Goal: Transaction & Acquisition: Purchase product/service

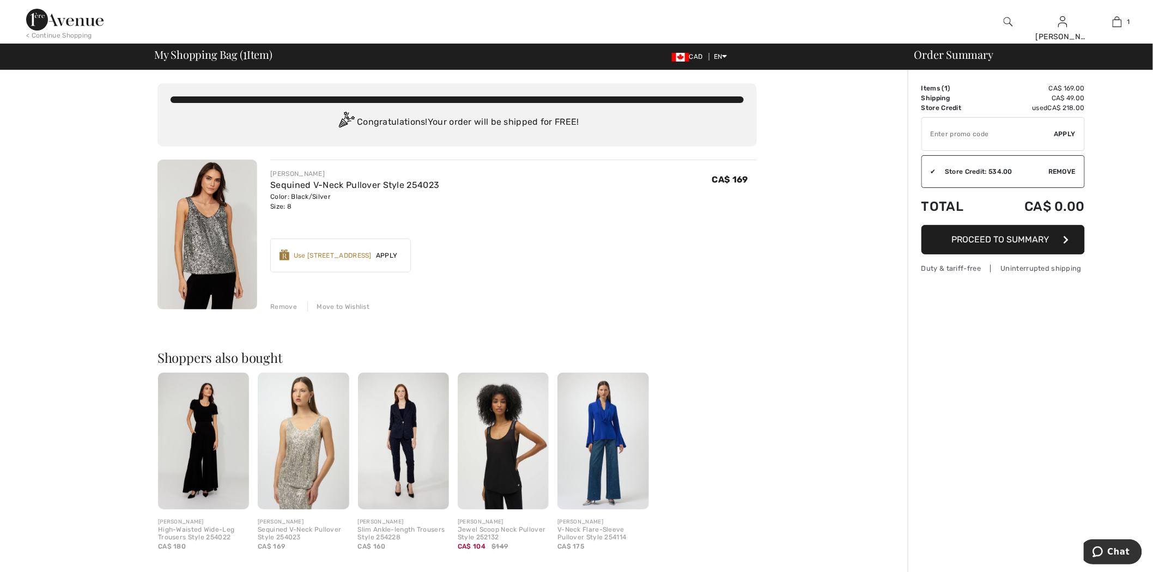
drag, startPoint x: 971, startPoint y: 135, endPoint x: 1161, endPoint y: 138, distance: 189.6
click at [971, 135] on input "TEXT" at bounding box center [988, 134] width 132 height 33
click at [1067, 132] on span "Apply" at bounding box center [1065, 134] width 22 height 10
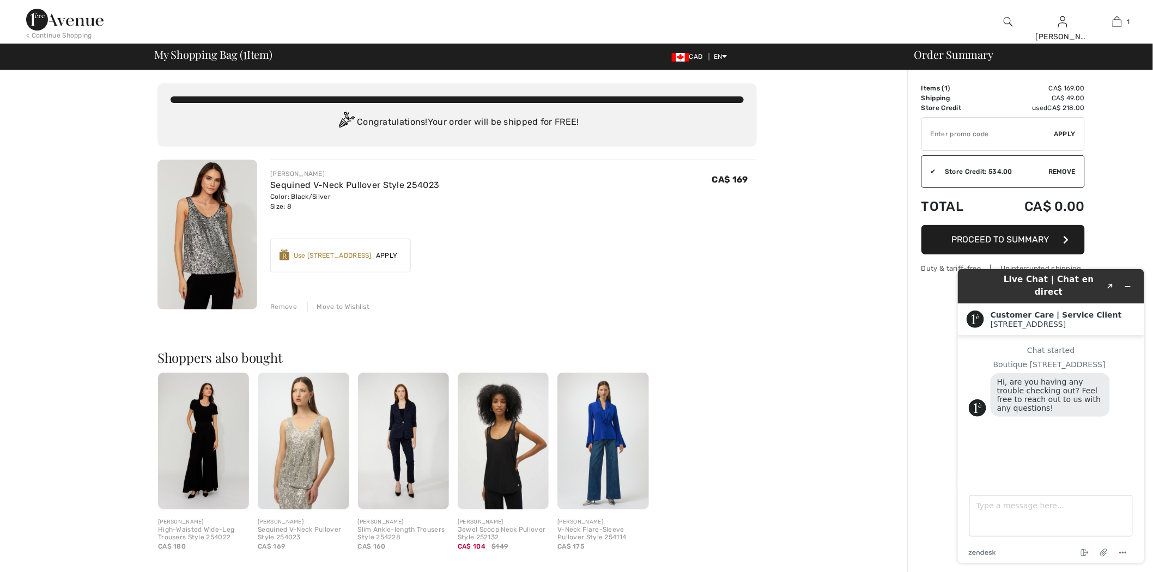
click at [1002, 23] on div at bounding box center [1008, 22] width 54 height 44
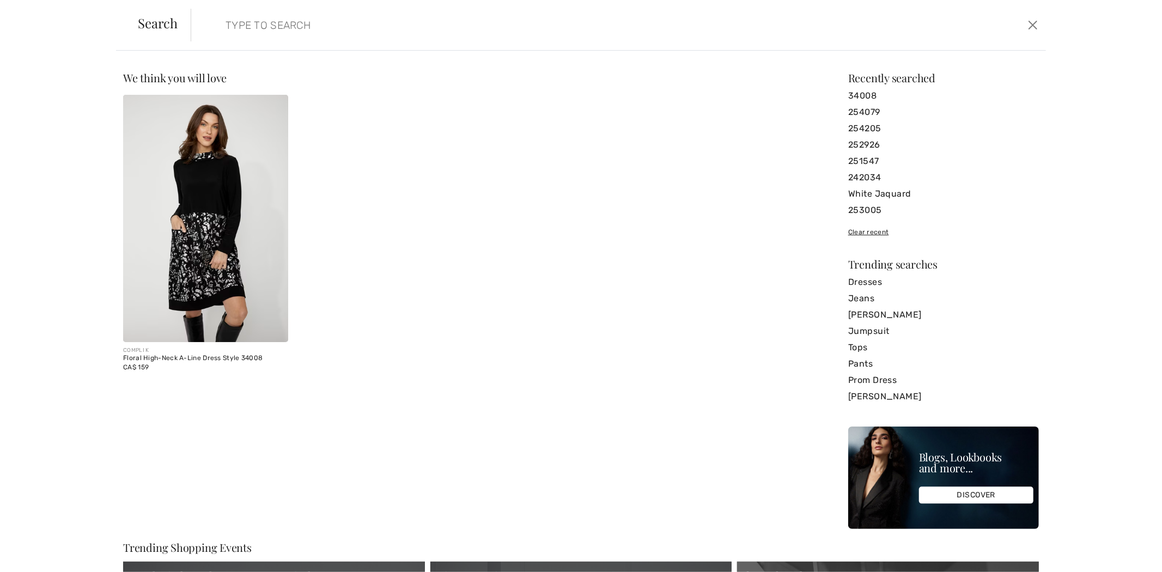
paste input "253714"
type input "253714"
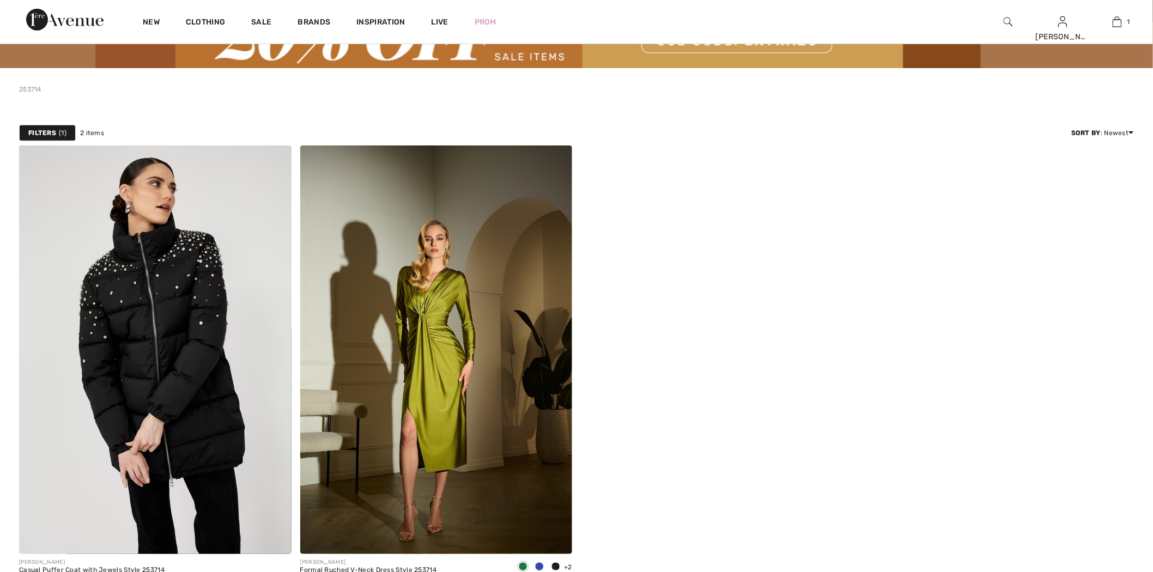
scroll to position [121, 0]
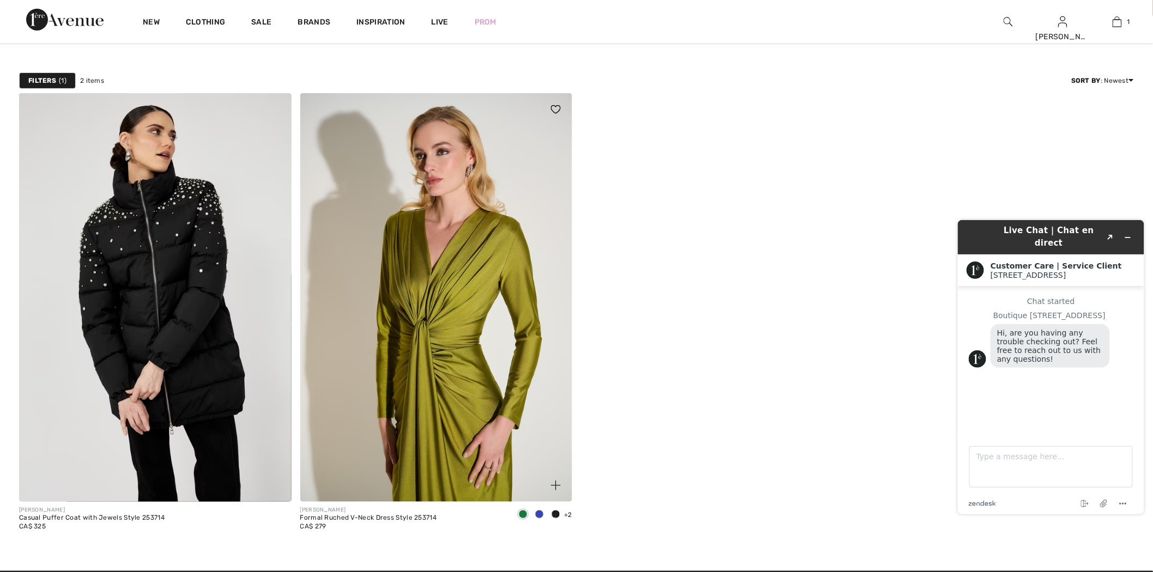
click at [356, 246] on img at bounding box center [436, 297] width 272 height 408
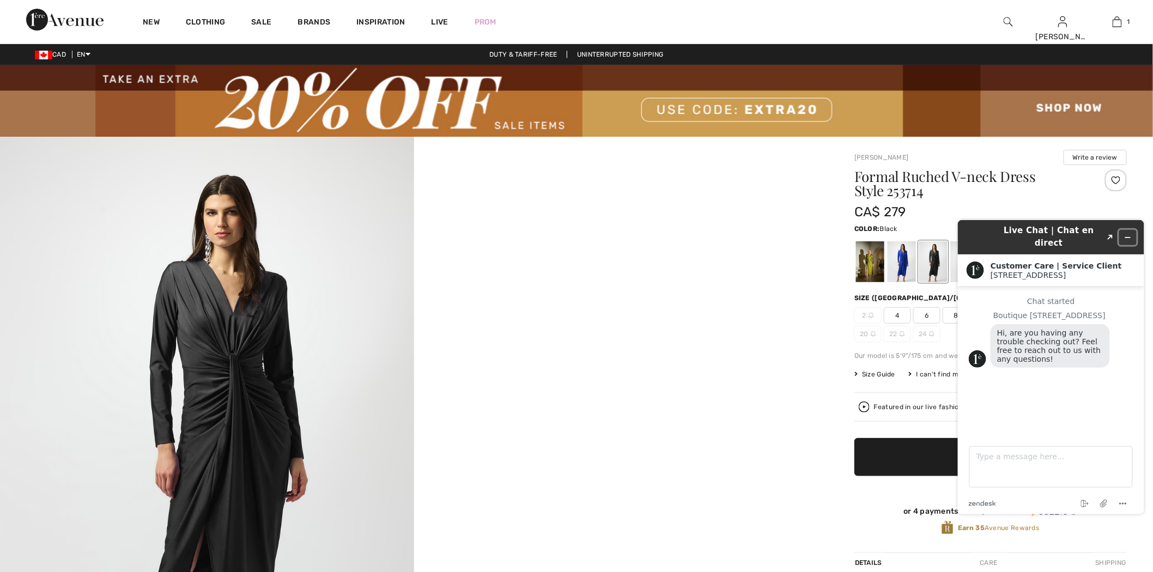
click at [1127, 233] on icon "Minimize widget" at bounding box center [1127, 237] width 8 height 8
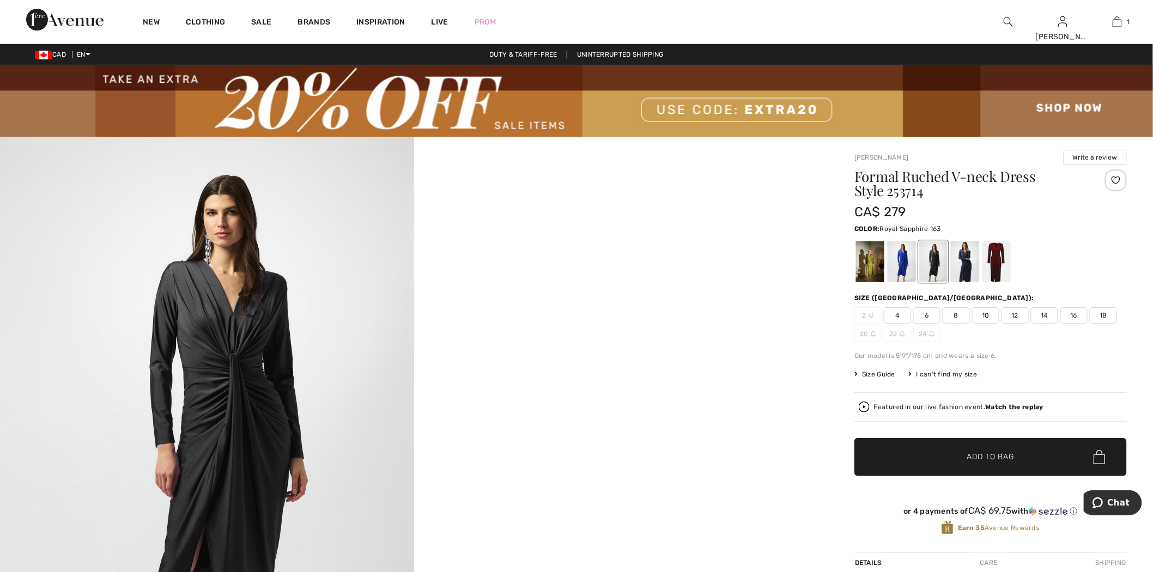
click at [904, 252] on div at bounding box center [901, 261] width 28 height 41
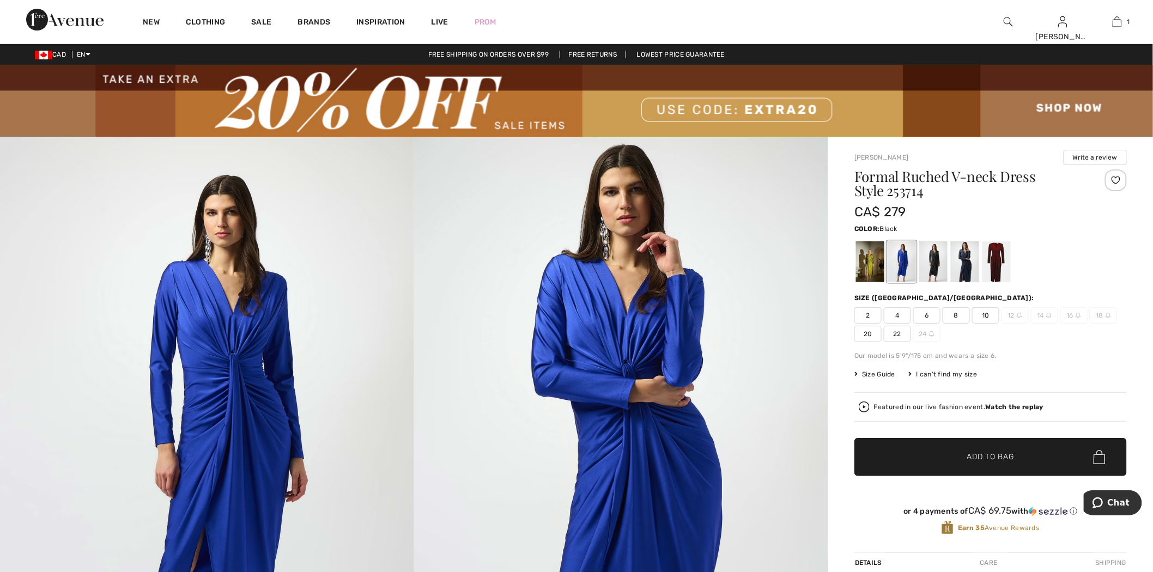
click at [932, 262] on div at bounding box center [933, 261] width 28 height 41
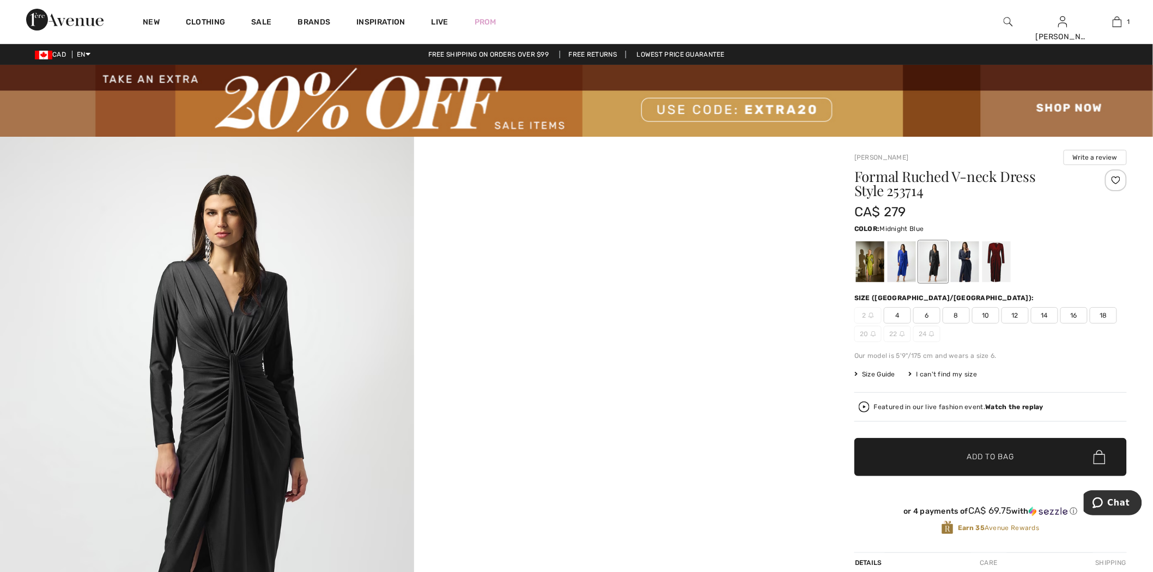
click at [965, 263] on div at bounding box center [965, 261] width 28 height 41
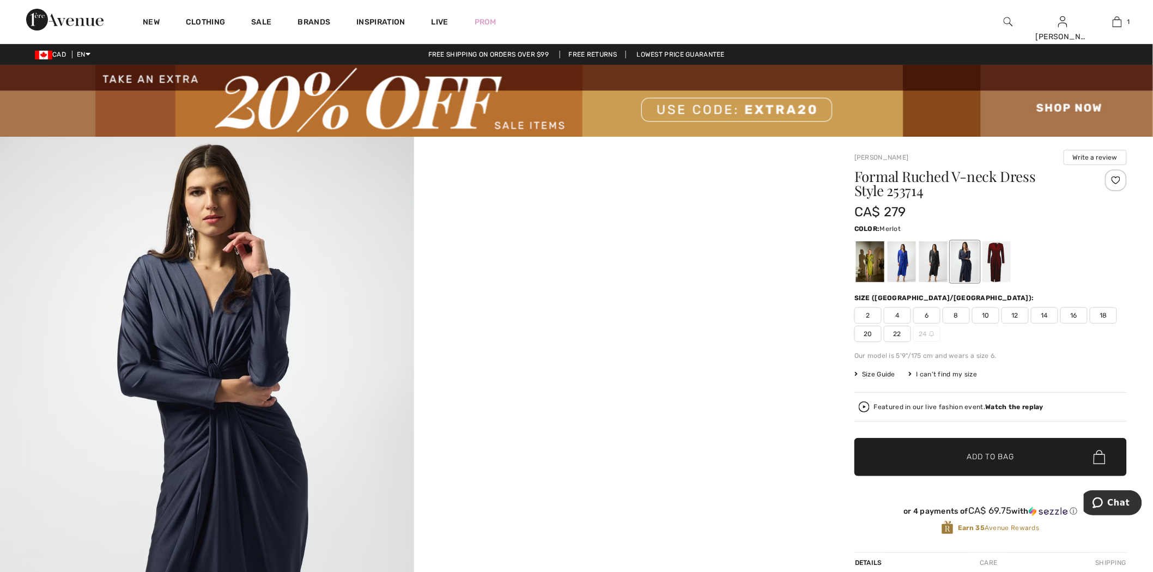
click at [1005, 254] on div at bounding box center [996, 261] width 28 height 41
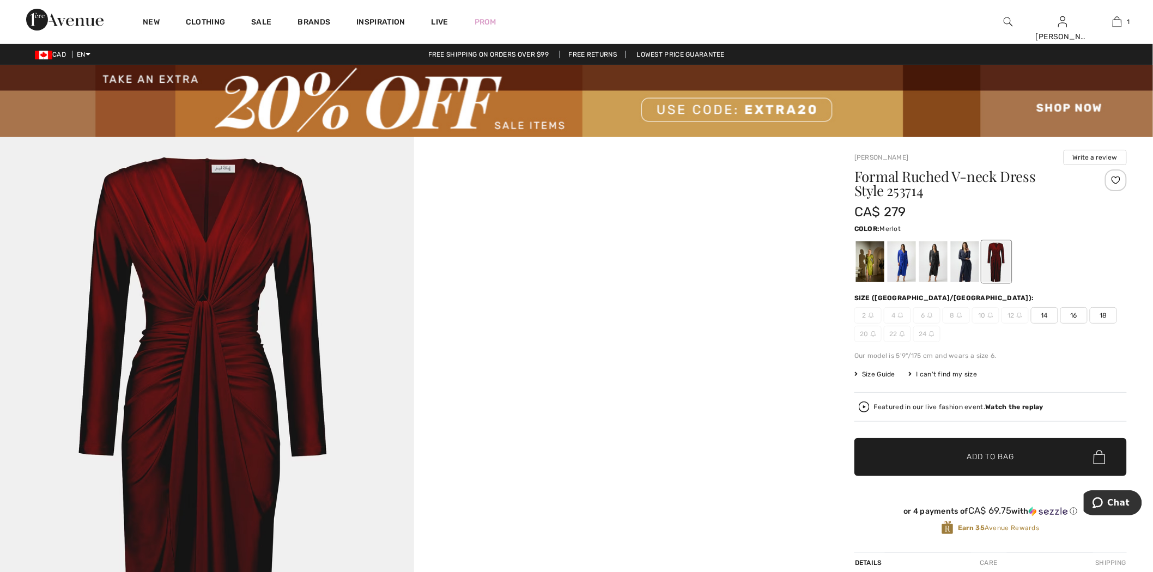
click at [952, 316] on span "8" at bounding box center [955, 315] width 27 height 16
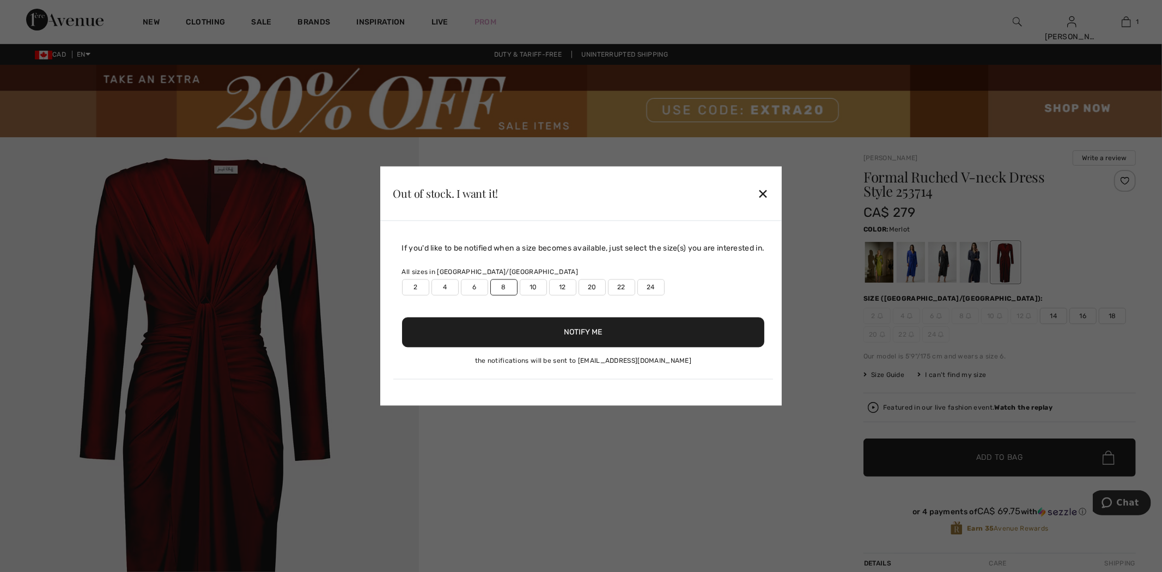
click at [765, 193] on div "✕" at bounding box center [762, 193] width 11 height 23
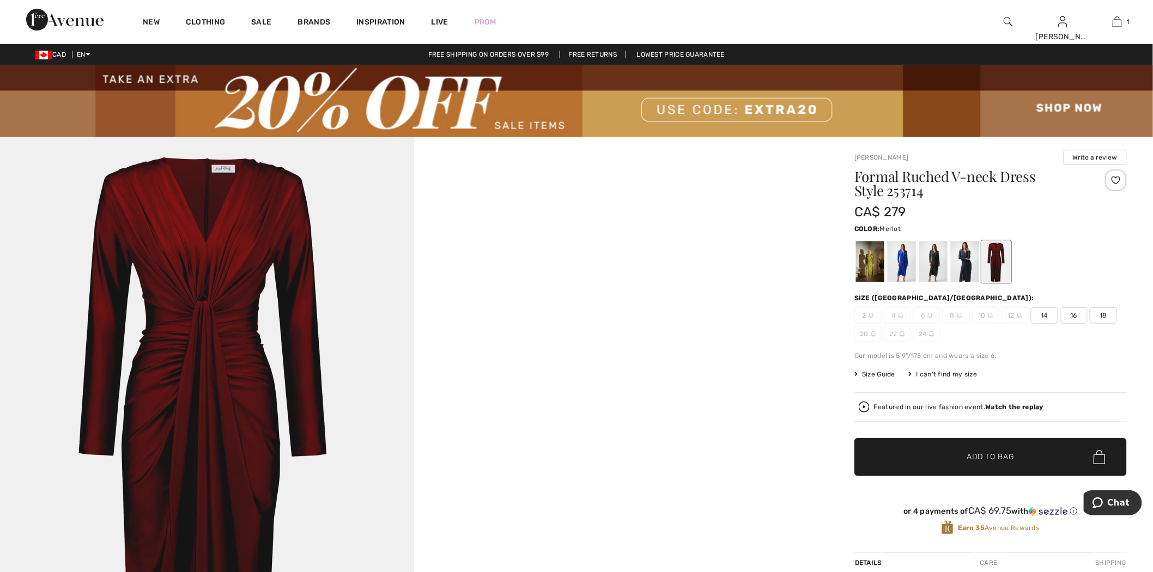
click at [912, 192] on h1 "Formal Ruched V-neck Dress Style 253714" at bounding box center [967, 183] width 227 height 28
copy h1 "253714"
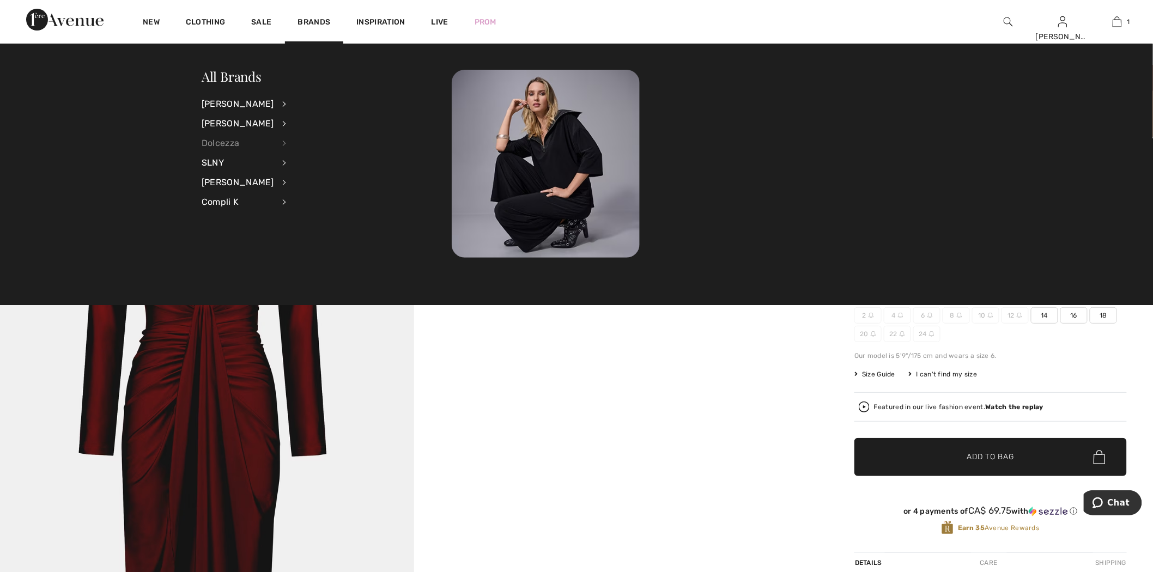
click at [229, 142] on div "Dolcezza" at bounding box center [238, 143] width 72 height 20
click at [320, 117] on link "Dresses & Jumpsuits" at bounding box center [342, 121] width 84 height 18
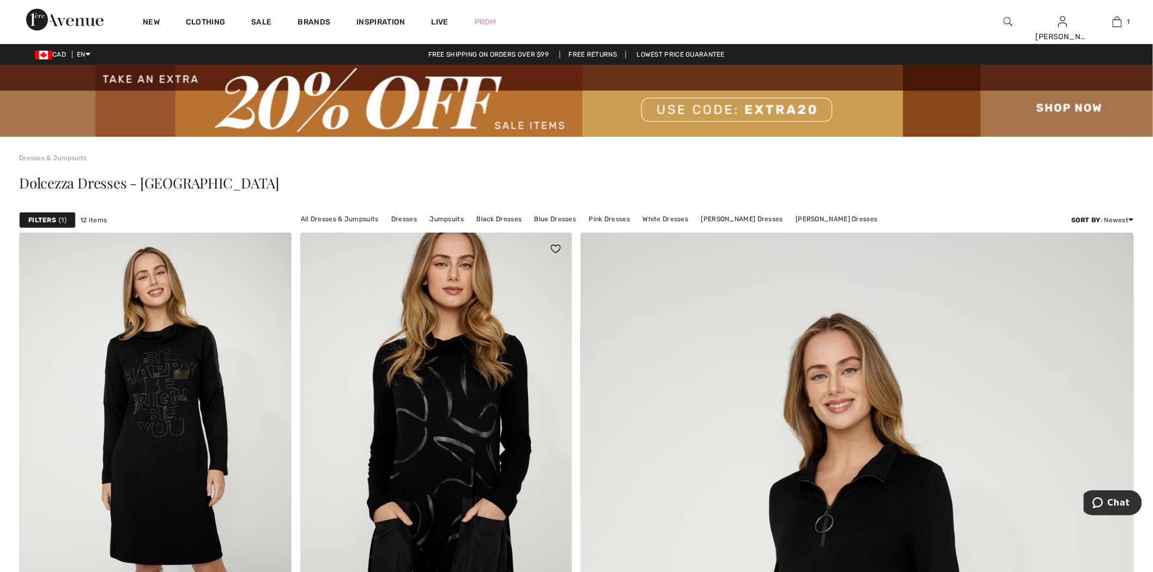
click at [488, 323] on img at bounding box center [436, 437] width 272 height 408
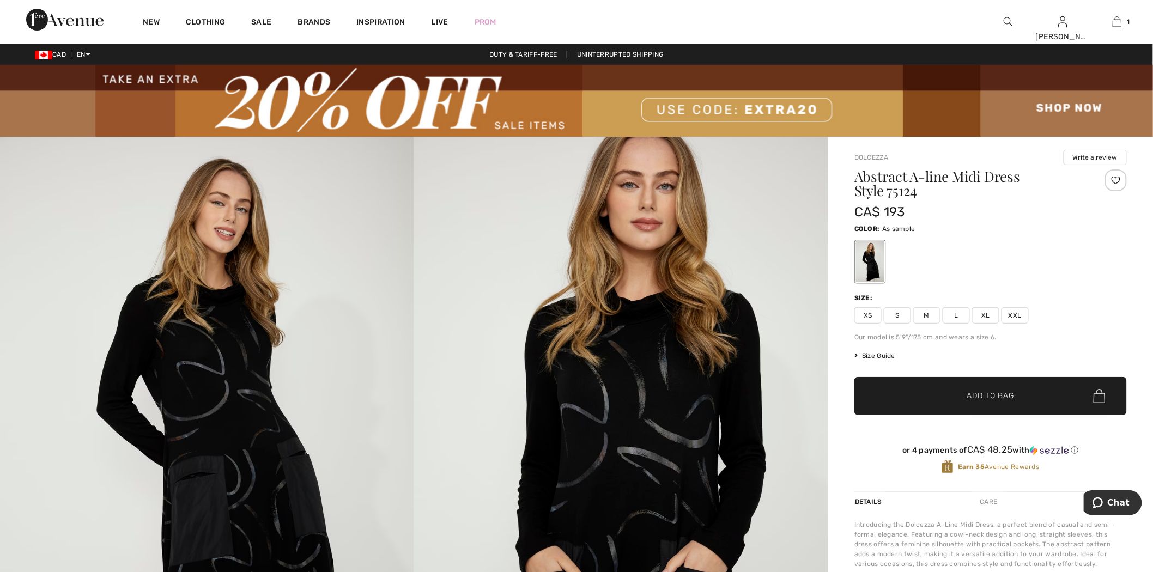
click at [897, 313] on span "S" at bounding box center [897, 315] width 27 height 16
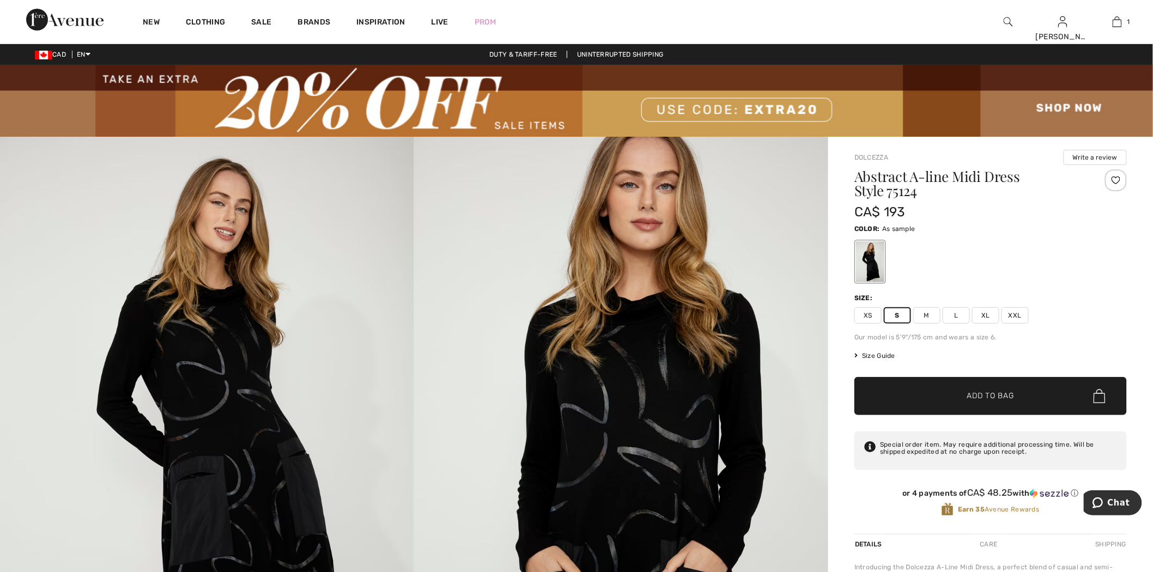
drag, startPoint x: 1007, startPoint y: 251, endPoint x: 834, endPoint y: 40, distance: 272.5
click at [1007, 251] on div at bounding box center [990, 261] width 272 height 45
drag, startPoint x: 1049, startPoint y: 252, endPoint x: 948, endPoint y: 143, distance: 148.8
click at [1049, 252] on div at bounding box center [990, 261] width 272 height 45
